Goal: Transaction & Acquisition: Purchase product/service

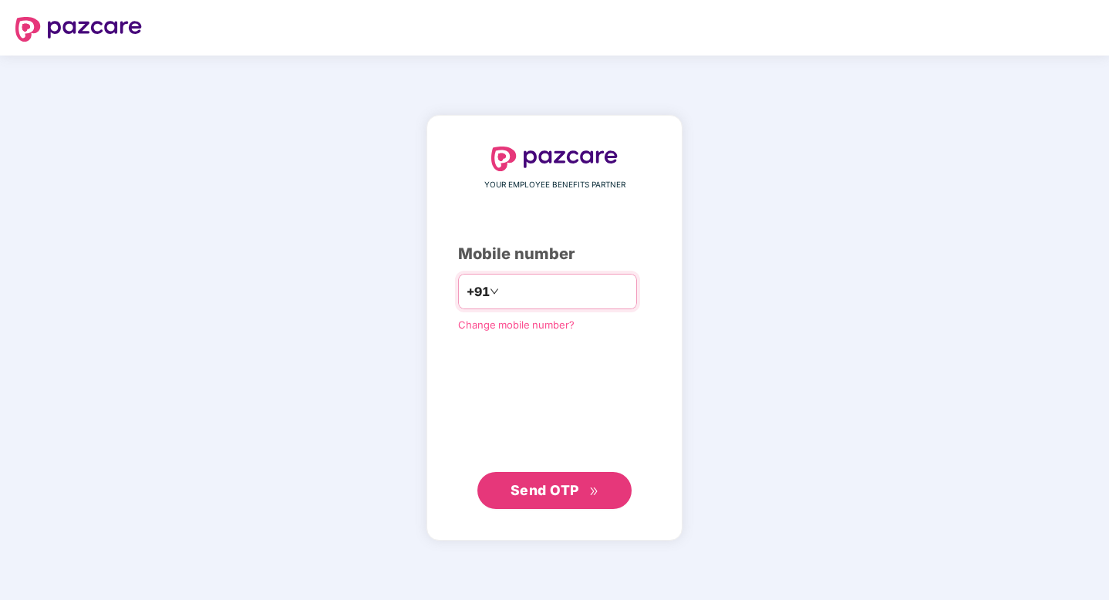
click at [543, 296] on input "number" at bounding box center [565, 291] width 127 height 25
type input "**********"
click at [536, 483] on span "Send OTP" at bounding box center [545, 489] width 69 height 16
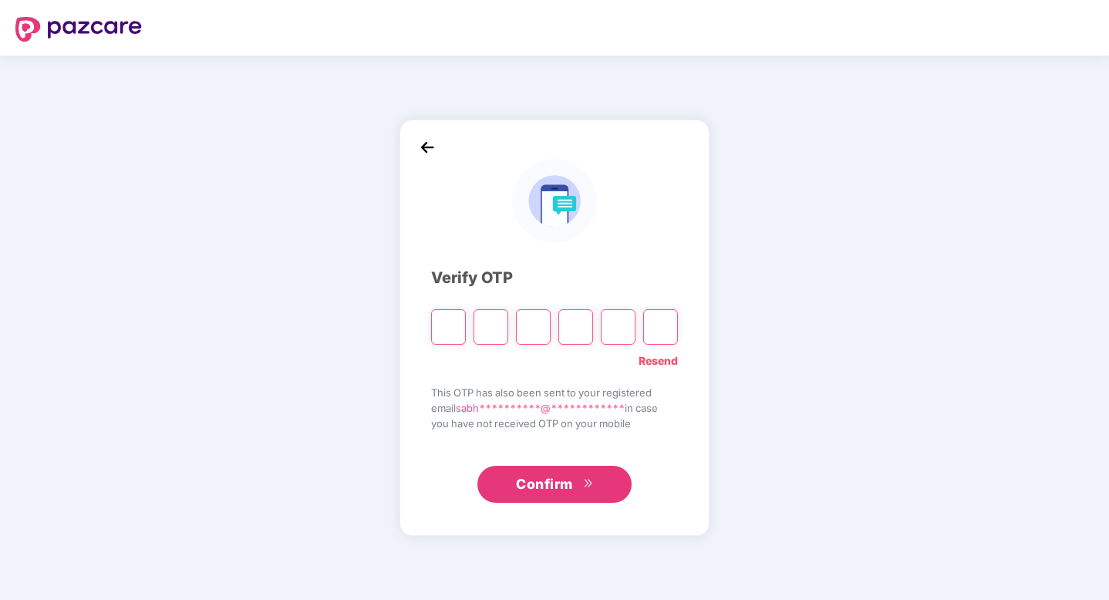
paste input "*"
type input "*"
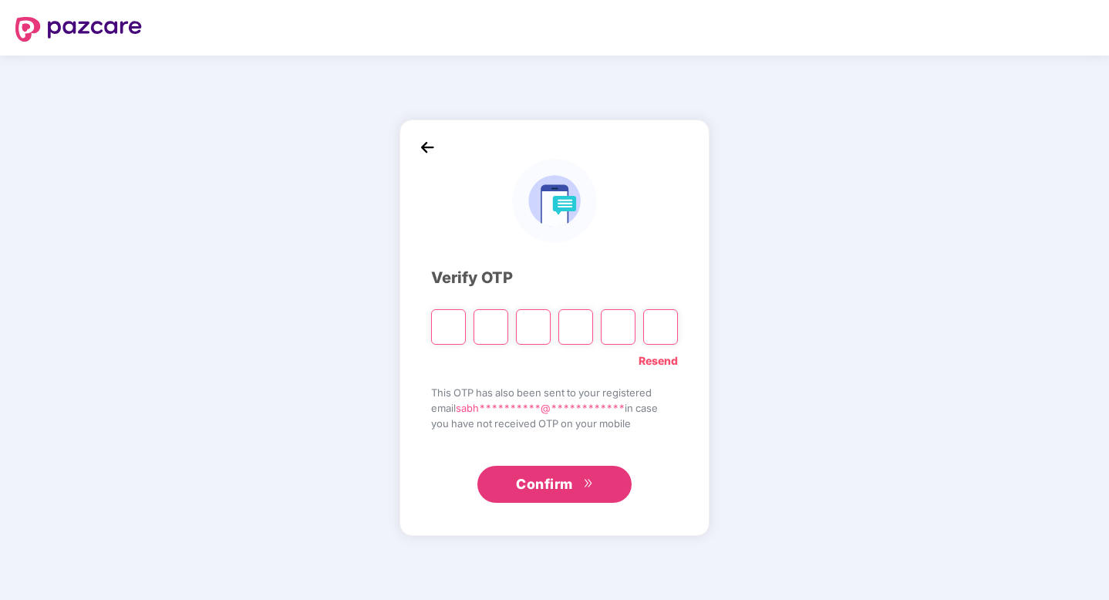
type input "*"
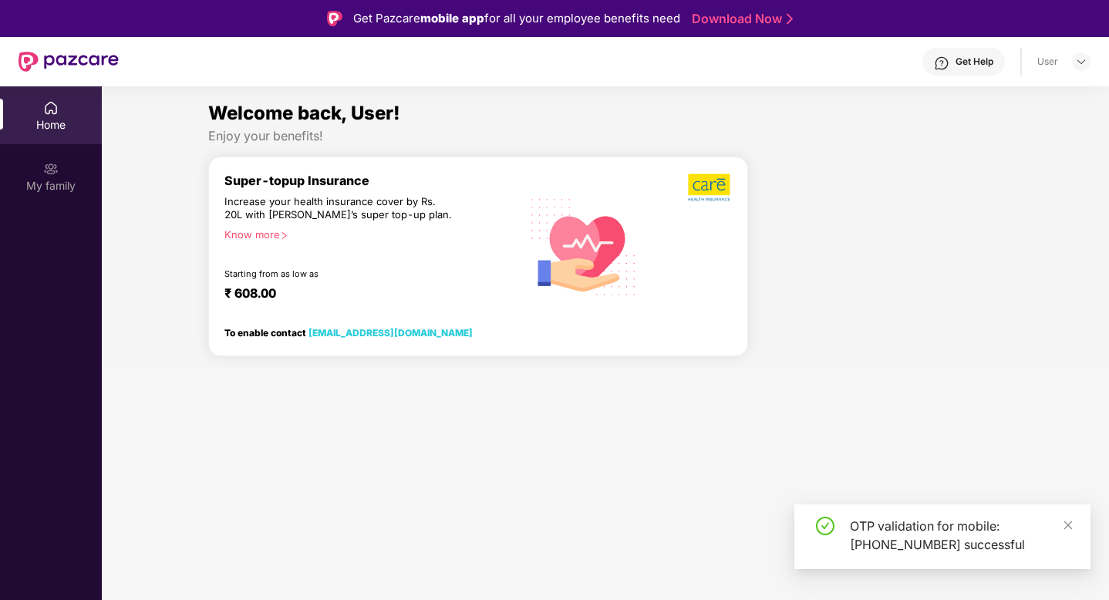
click at [585, 463] on section "Welcome back, User! Enjoy your benefits! Super-topup Insurance Increase your he…" at bounding box center [606, 386] width 1008 height 600
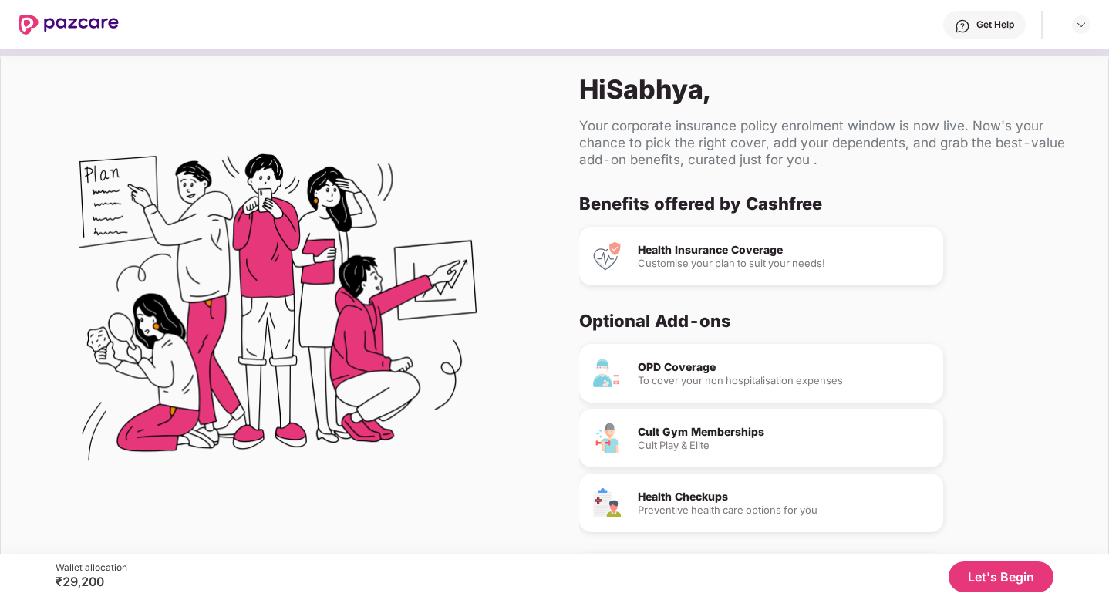
click at [1000, 586] on button "Let's Begin" at bounding box center [1001, 577] width 105 height 31
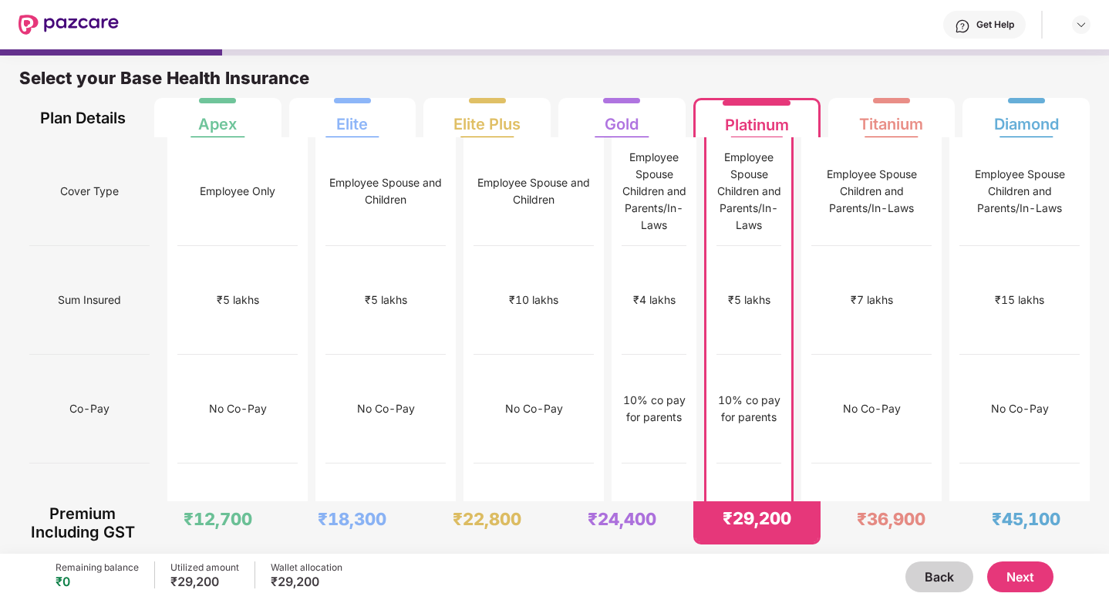
click at [1028, 584] on button "Next" at bounding box center [1020, 577] width 66 height 31
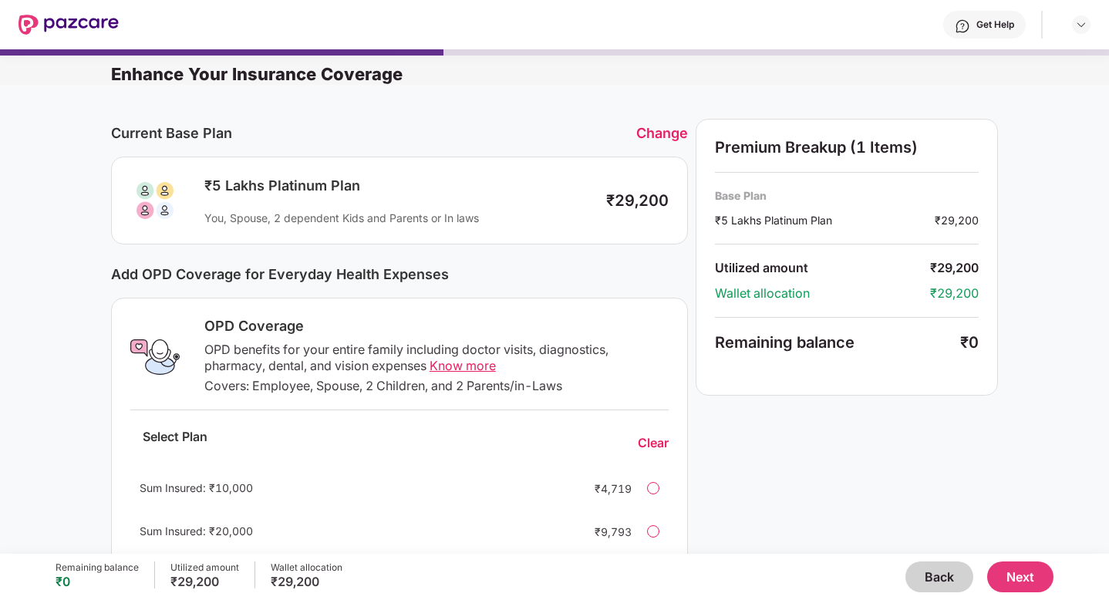
click at [441, 181] on div "₹5 Lakhs Platinum Plan" at bounding box center [397, 186] width 387 height 19
click at [431, 214] on div "You, Spouse, 2 dependent Kids and Parents or In laws" at bounding box center [397, 218] width 387 height 15
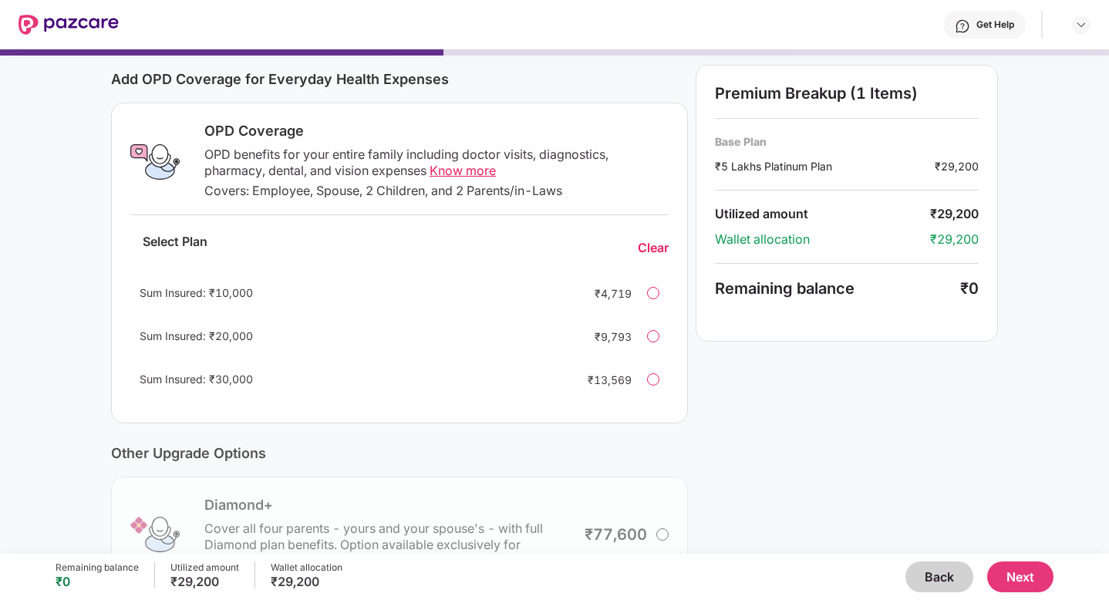
scroll to position [199, 0]
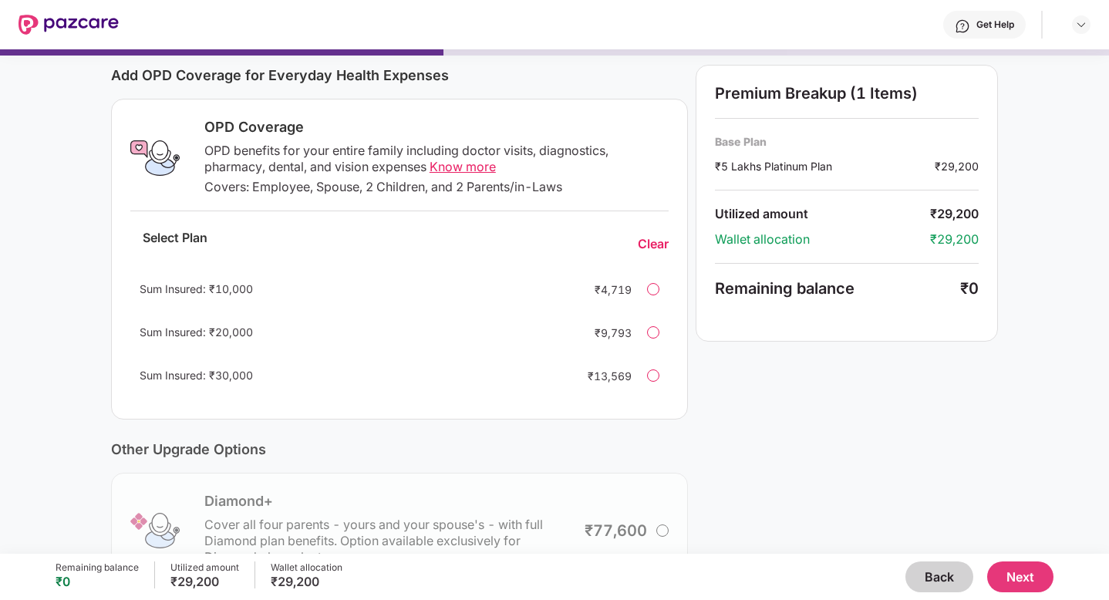
click at [646, 380] on div "Sum Insured: ₹30,000 ₹13,569" at bounding box center [399, 375] width 538 height 37
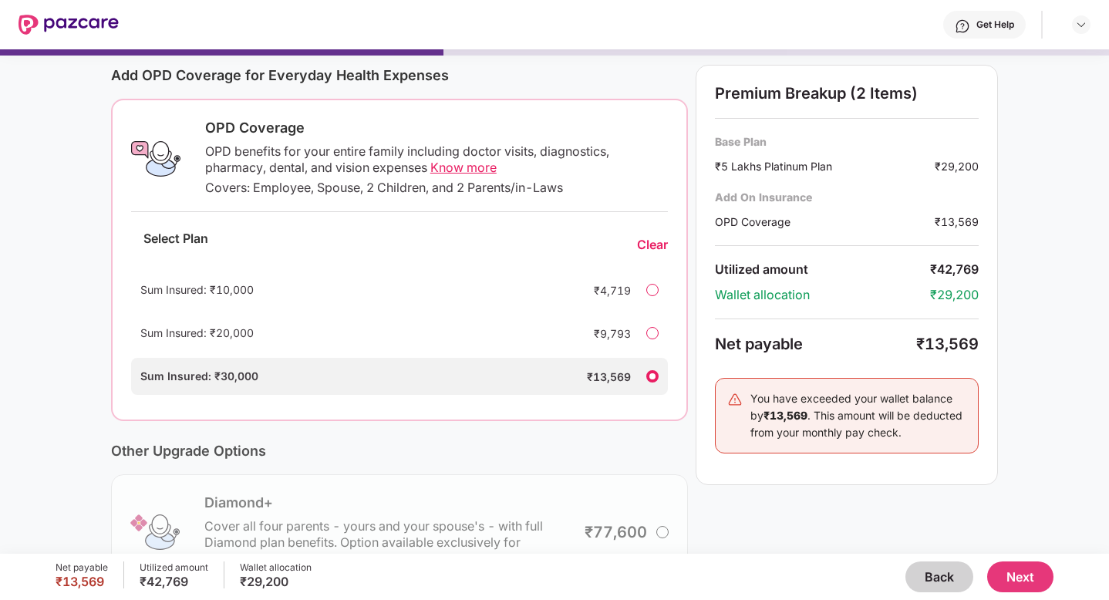
click at [657, 289] on div at bounding box center [652, 290] width 12 height 12
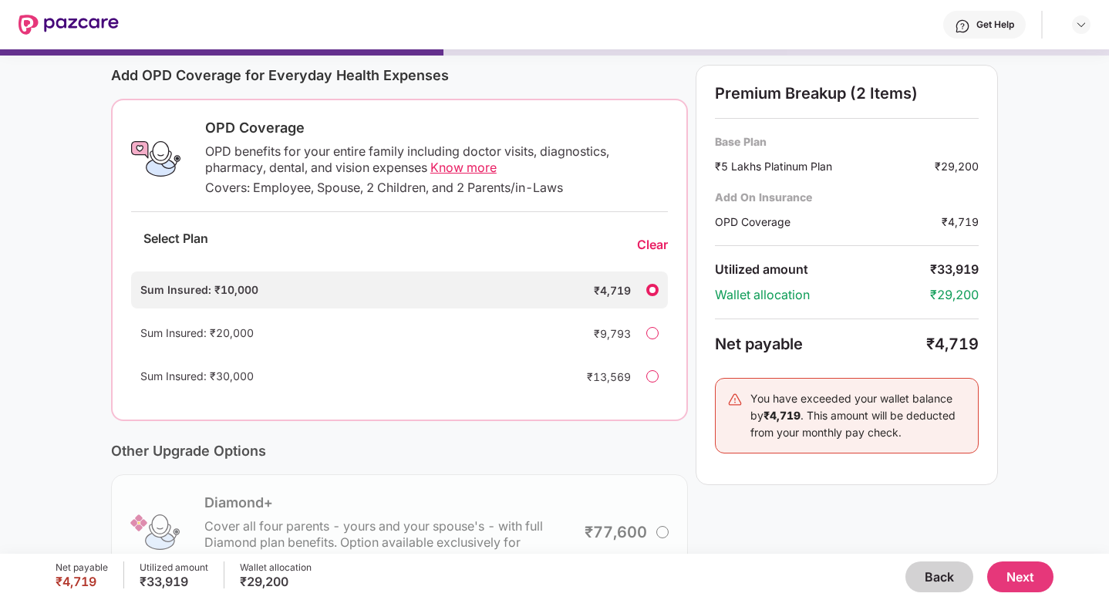
click at [653, 255] on div "Select Plan Clear" at bounding box center [399, 244] width 537 height 41
click at [653, 247] on div "Clear" at bounding box center [652, 245] width 31 height 16
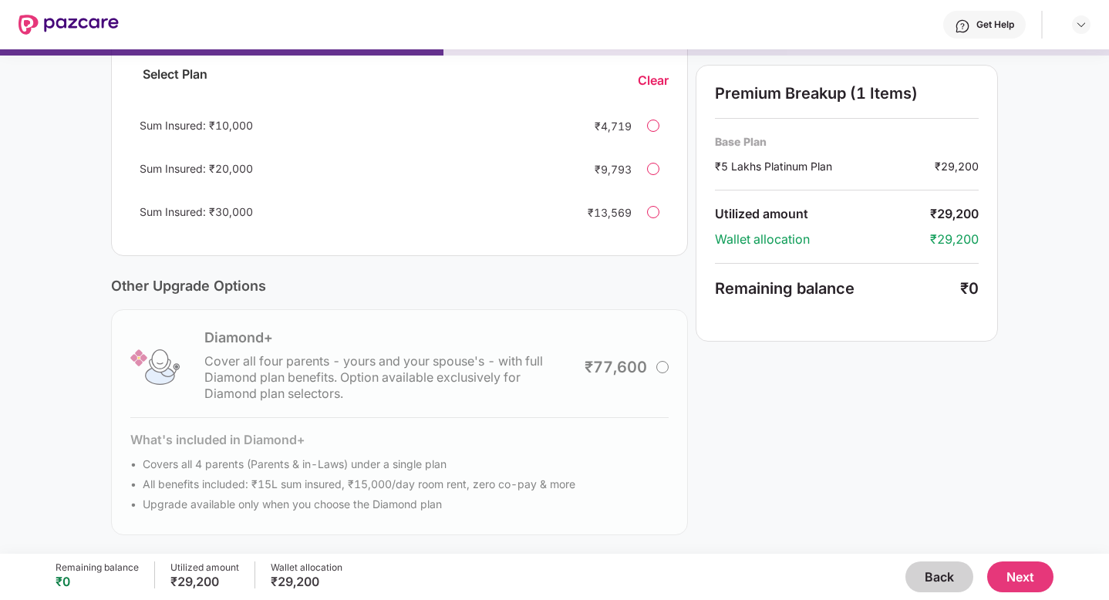
scroll to position [0, 0]
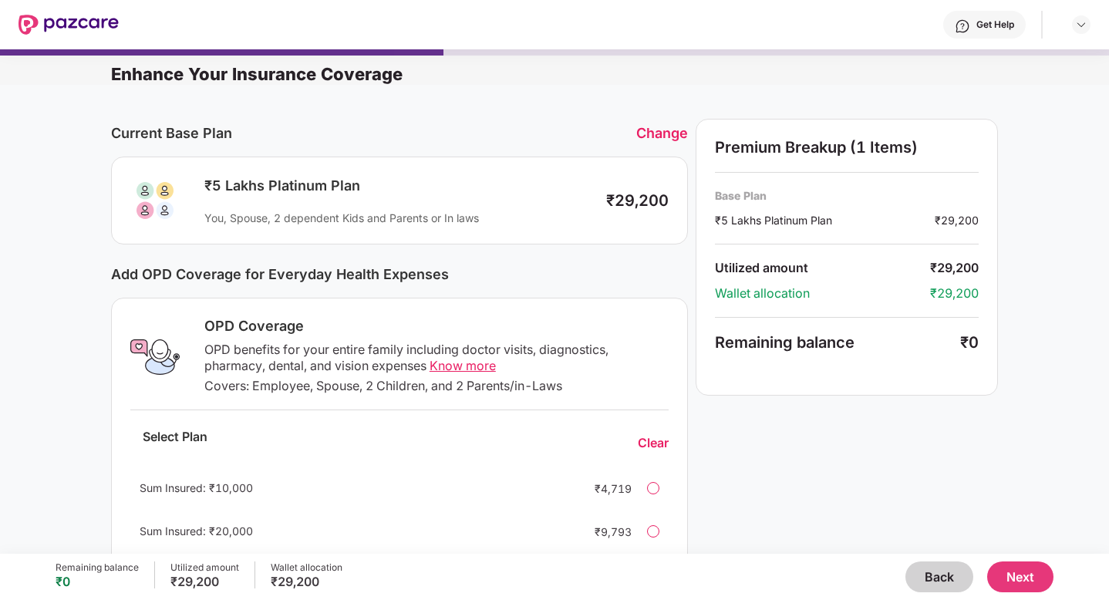
click at [1017, 579] on button "Next" at bounding box center [1020, 577] width 66 height 31
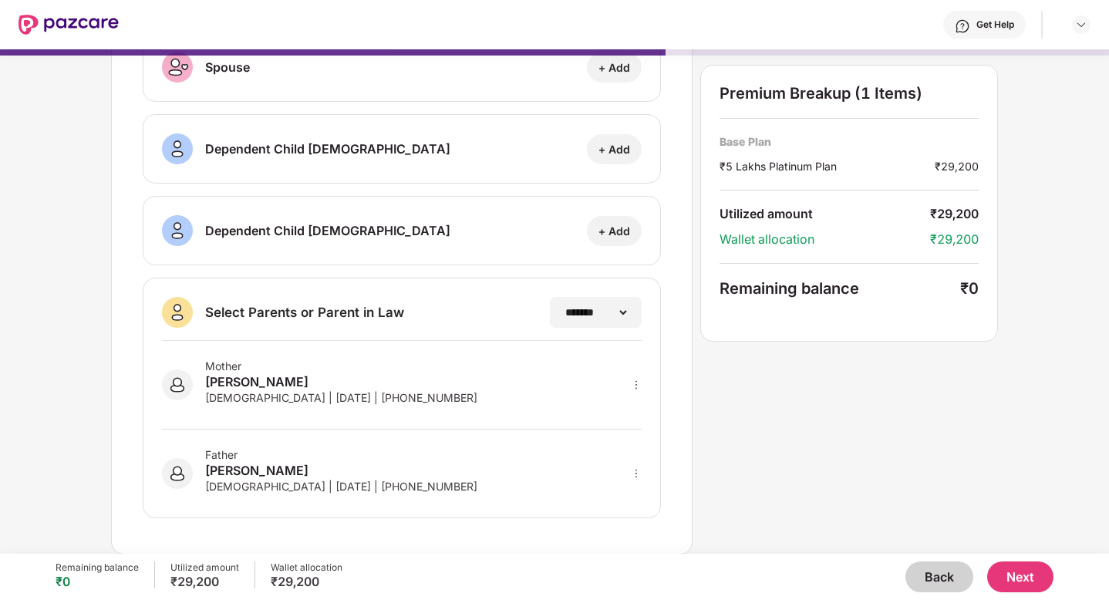
scroll to position [192, 0]
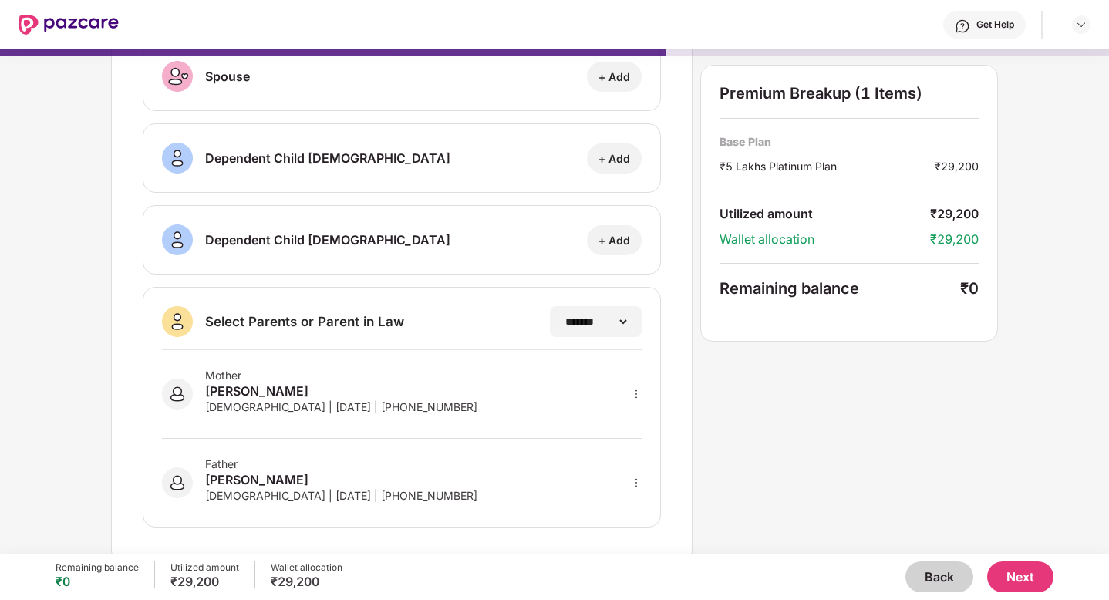
click at [635, 399] on div at bounding box center [636, 394] width 11 height 17
click at [618, 415] on img at bounding box center [616, 416] width 12 height 12
select select "******"
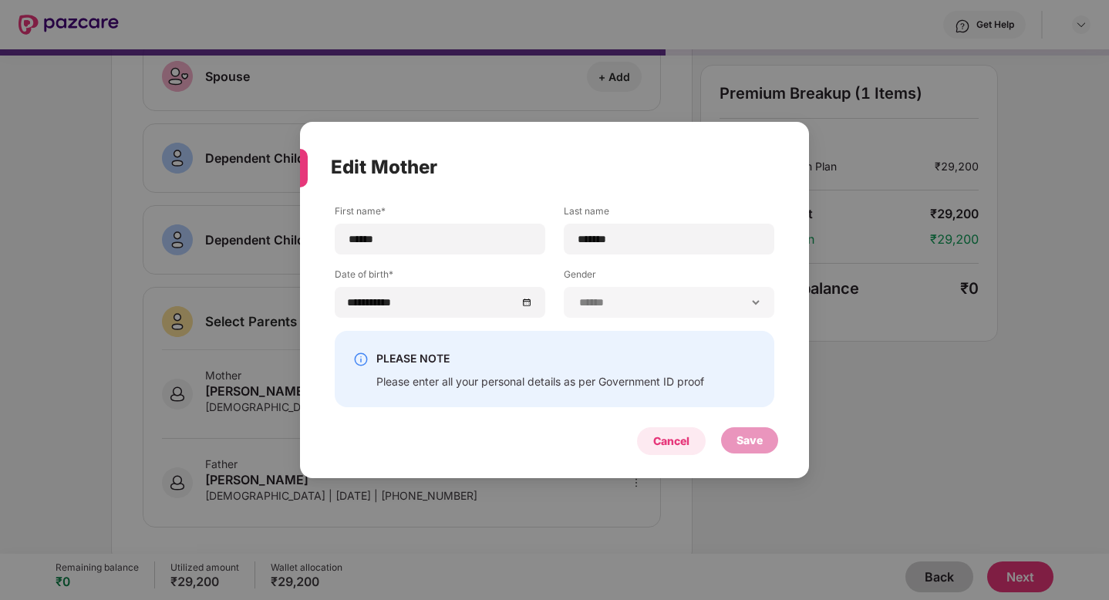
click at [672, 454] on div "Cancel" at bounding box center [671, 441] width 69 height 28
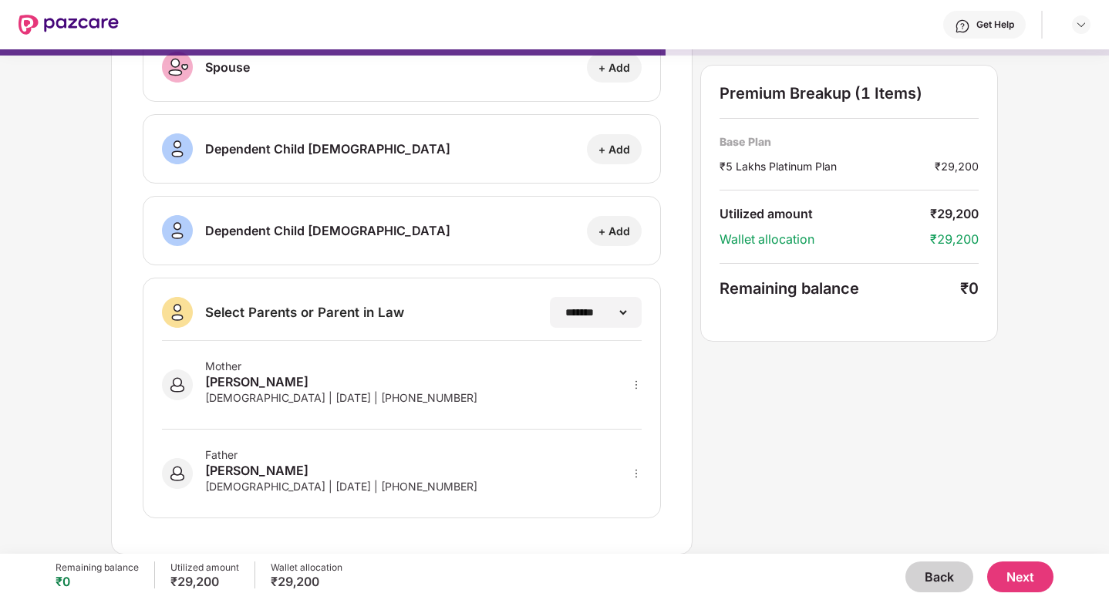
scroll to position [0, 0]
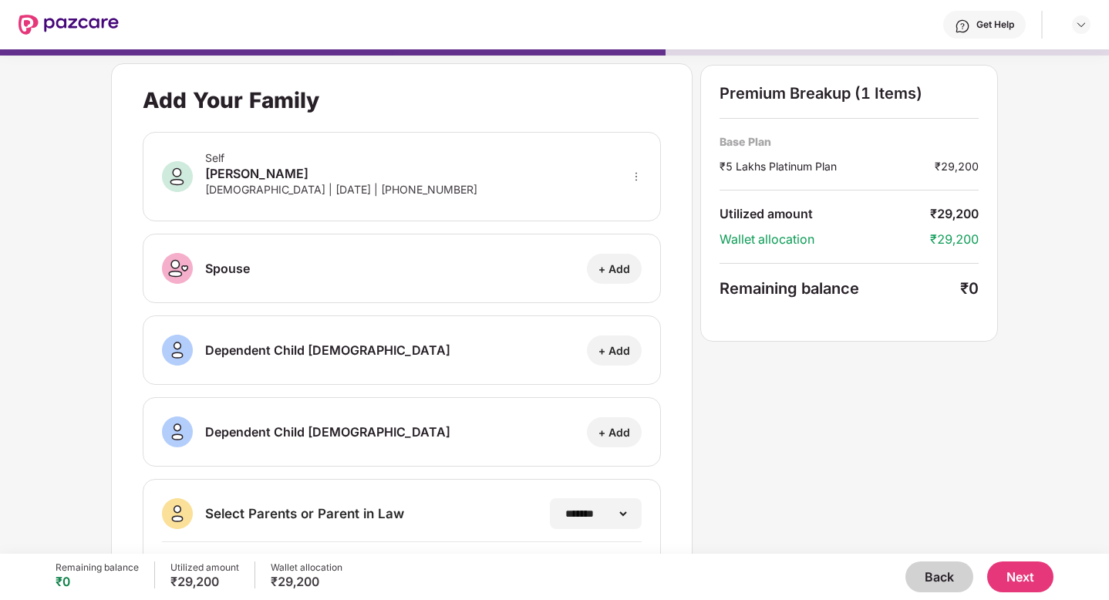
click at [1025, 582] on button "Next" at bounding box center [1020, 577] width 66 height 31
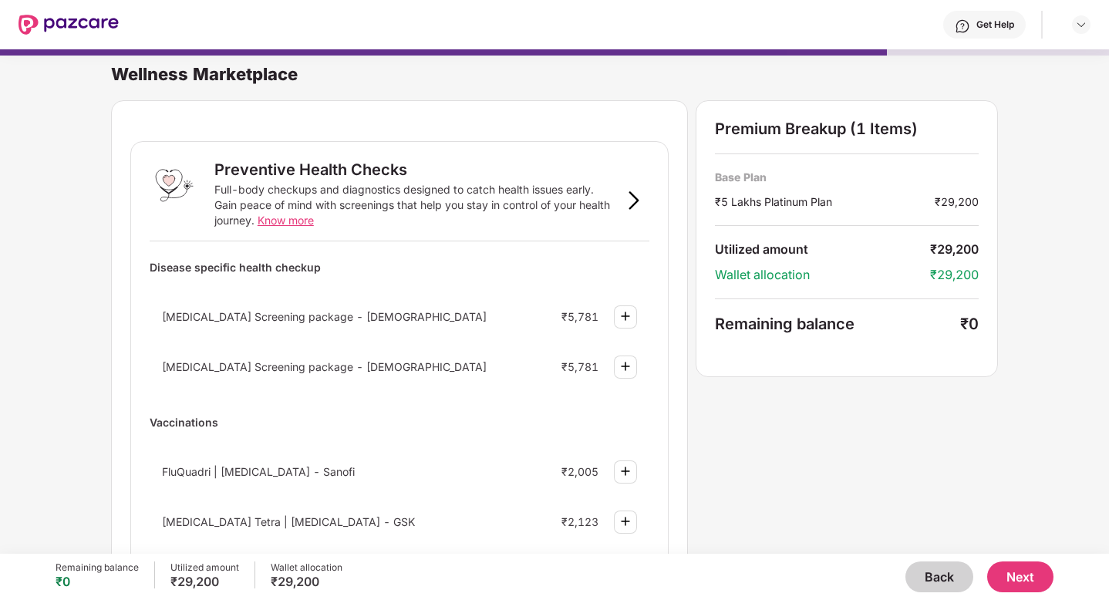
click at [992, 568] on button "Next" at bounding box center [1020, 577] width 66 height 31
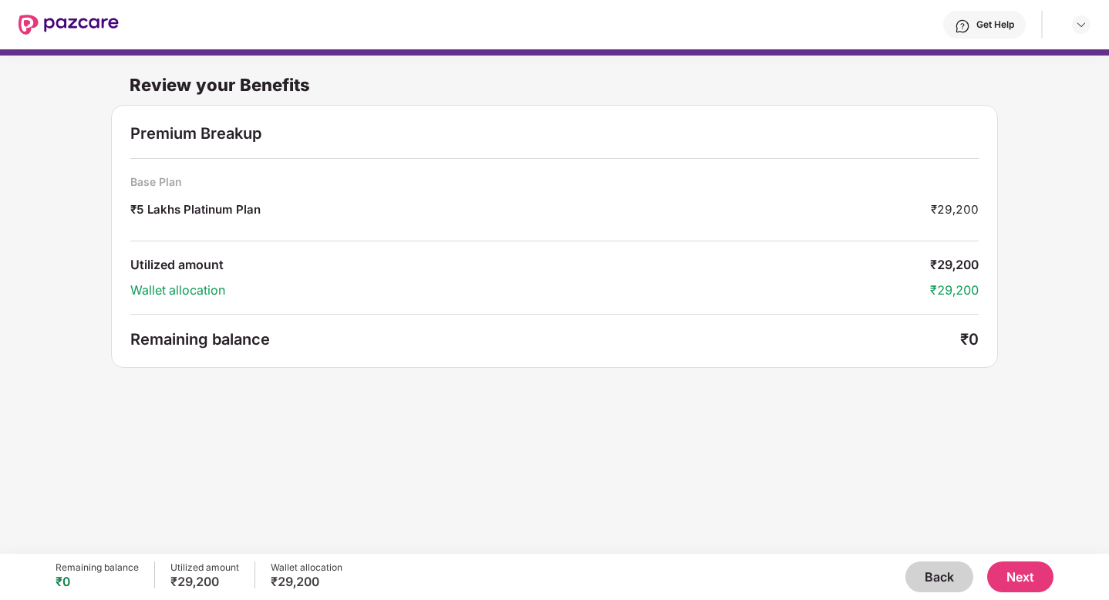
click at [1008, 565] on button "Next" at bounding box center [1020, 577] width 66 height 31
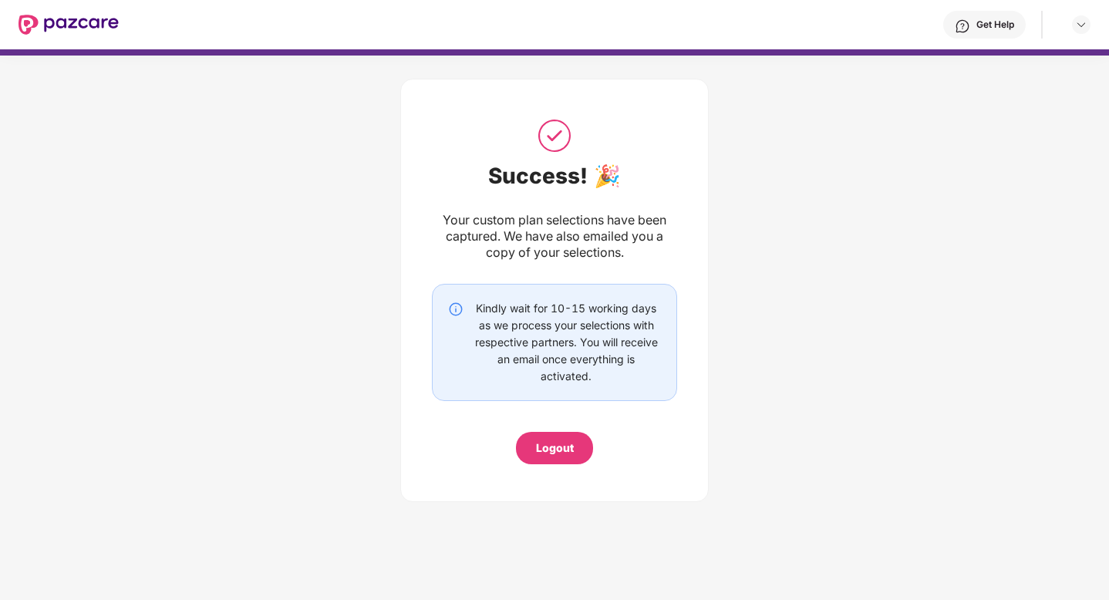
click at [505, 204] on div "Success! 🎉 Your custom plan selections have been captured. We have also emailed…" at bounding box center [554, 290] width 245 height 348
